Goal: Task Accomplishment & Management: Complete application form

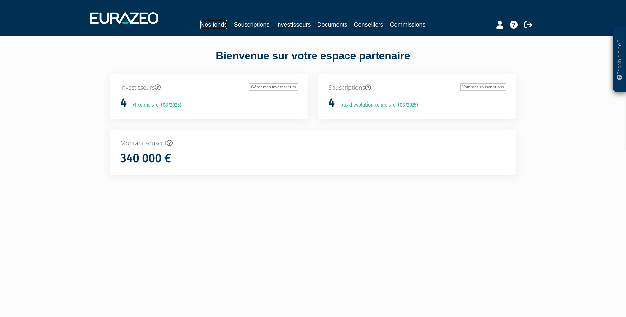
click at [212, 22] on link "Nos fonds" at bounding box center [213, 24] width 27 height 9
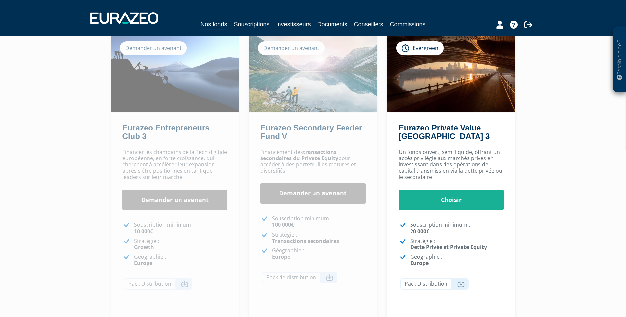
scroll to position [33, 0]
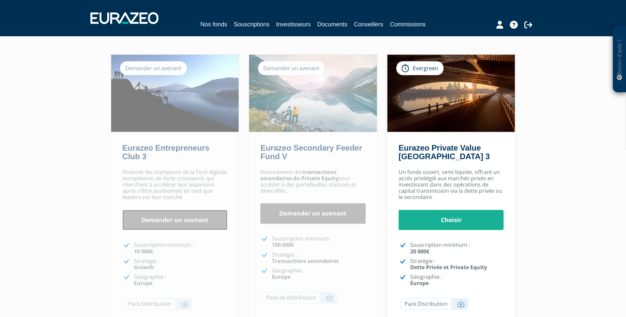
click at [171, 220] on link "Demander un avenant" at bounding box center [174, 220] width 105 height 20
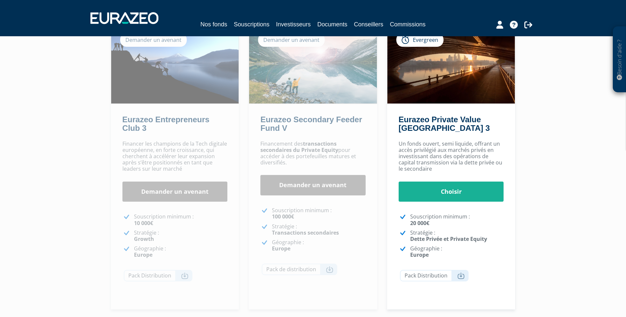
scroll to position [99, 0]
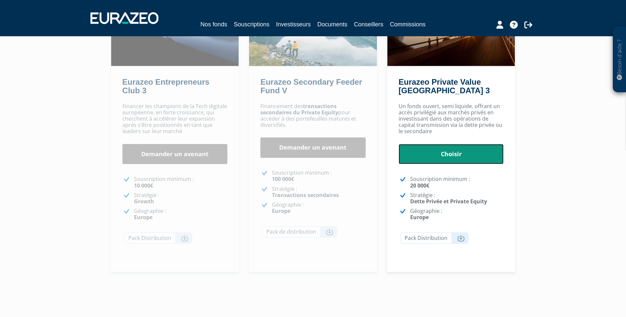
click at [459, 150] on link "Choisir" at bounding box center [451, 154] width 105 height 20
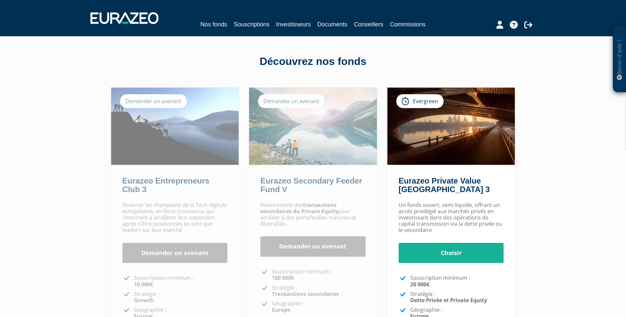
click at [143, 102] on div "Demander un avenant" at bounding box center [153, 101] width 67 height 14
click at [144, 116] on img at bounding box center [175, 126] width 128 height 77
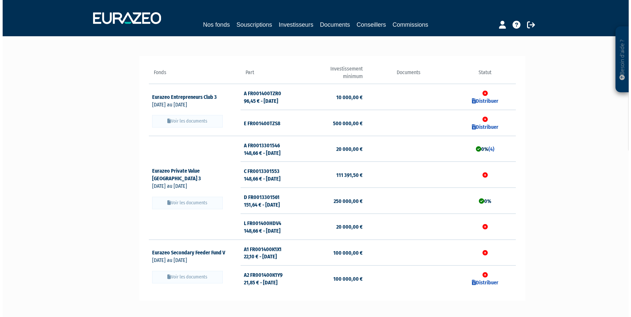
scroll to position [28, 0]
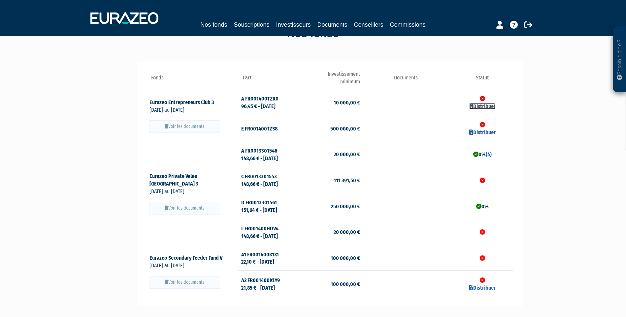
click at [480, 105] on link "Distribuer" at bounding box center [482, 106] width 26 height 6
checkbox input "true"
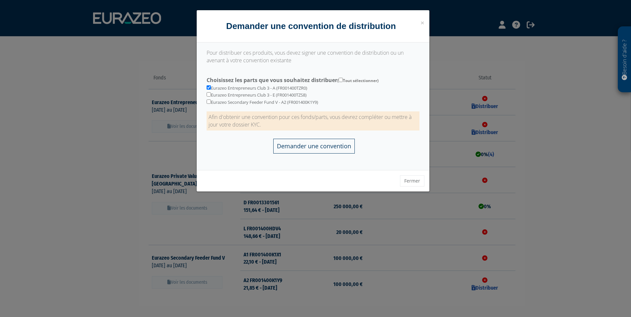
click at [323, 148] on input "Demander une convention" at bounding box center [314, 146] width 82 height 15
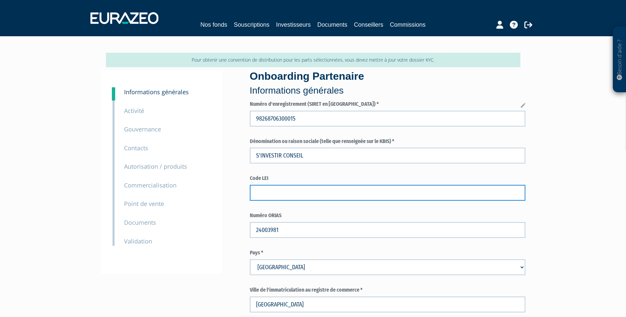
click at [270, 193] on input "text" at bounding box center [388, 193] width 276 height 16
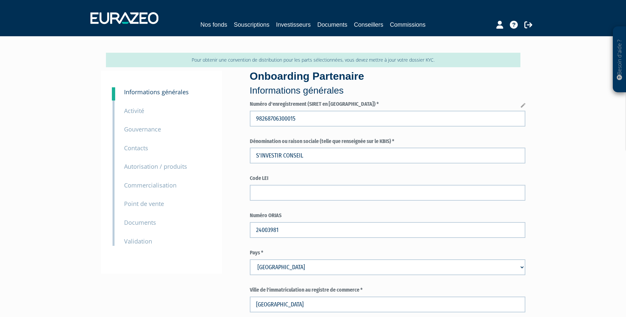
click at [130, 111] on small "Activité" at bounding box center [134, 111] width 20 height 8
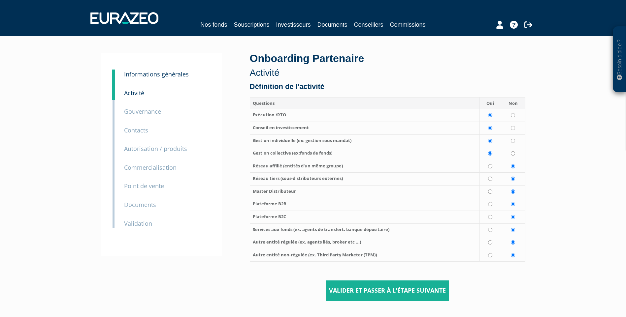
click at [142, 111] on small "Gouvernance" at bounding box center [142, 112] width 37 height 8
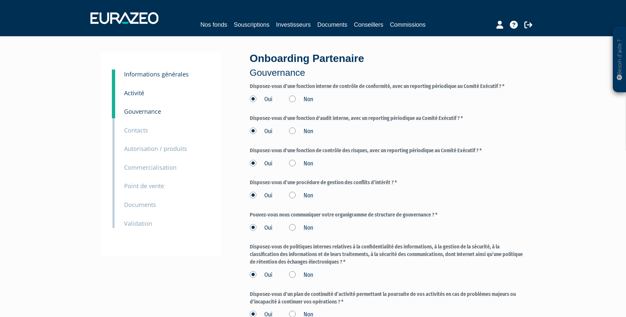
click at [133, 129] on small "Contacts" at bounding box center [136, 130] width 24 height 8
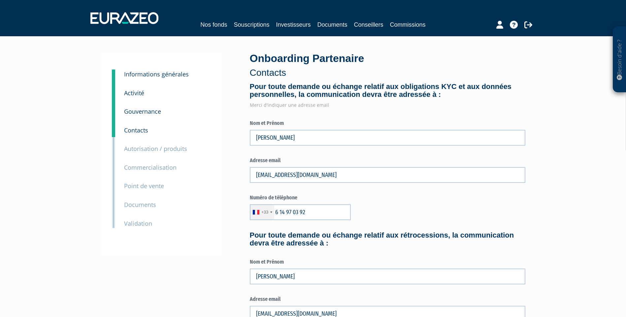
click at [131, 148] on small "Autorisation / produits" at bounding box center [155, 149] width 63 height 8
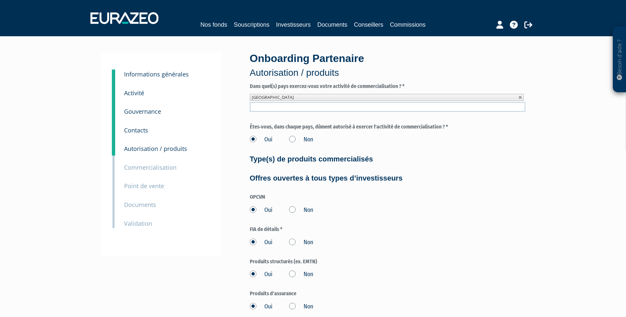
click at [147, 166] on small "Commercialisation" at bounding box center [150, 168] width 52 height 8
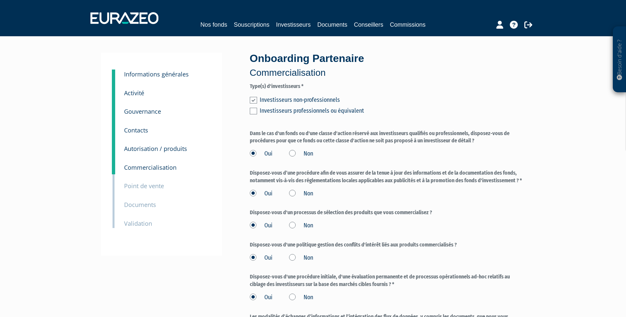
click at [131, 186] on small "Point de vente" at bounding box center [144, 186] width 40 height 8
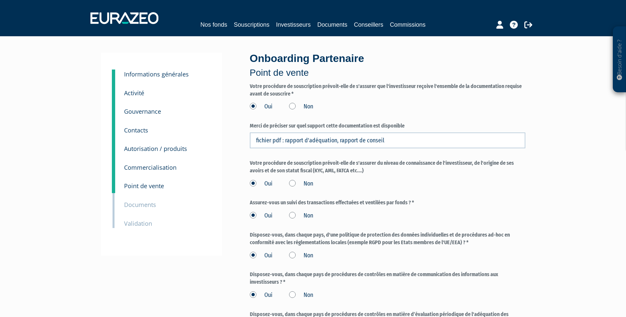
drag, startPoint x: 137, startPoint y: 205, endPoint x: 133, endPoint y: 199, distance: 7.8
click at [137, 205] on small "Documents" at bounding box center [140, 205] width 32 height 8
